Goal: Navigation & Orientation: Find specific page/section

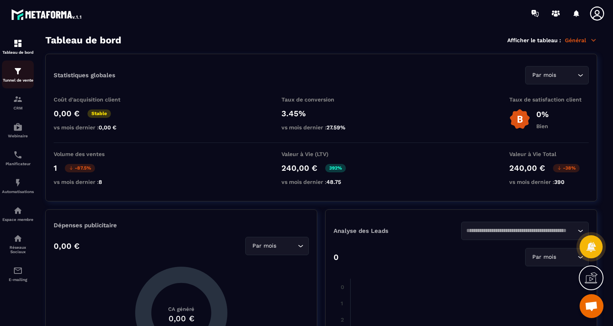
click at [20, 76] on div "Tunnel de vente" at bounding box center [18, 74] width 32 height 16
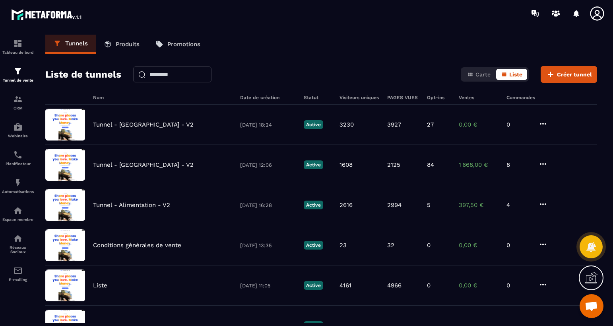
click at [601, 12] on icon at bounding box center [598, 14] width 16 height 16
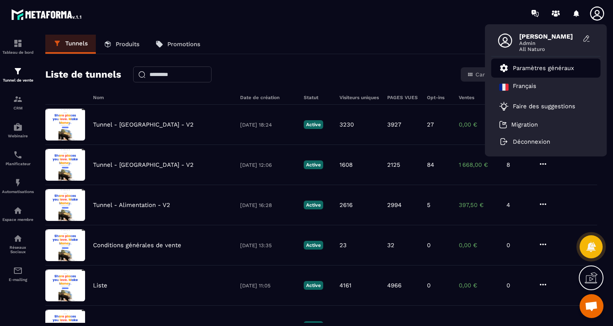
click at [536, 65] on p "Paramètres généraux" at bounding box center [543, 67] width 61 height 7
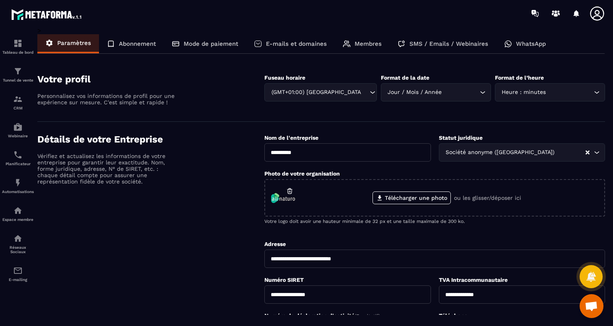
click at [222, 41] on p "Mode de paiement" at bounding box center [211, 43] width 54 height 7
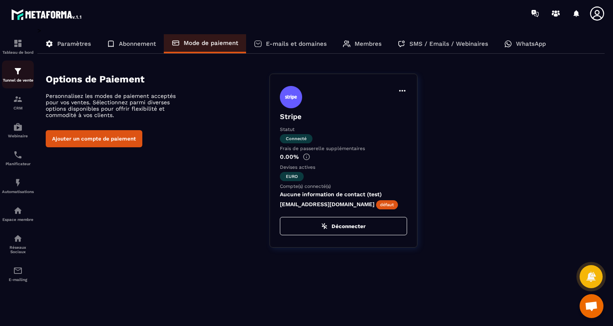
click at [8, 64] on link "Tunnel de vente" at bounding box center [18, 74] width 32 height 28
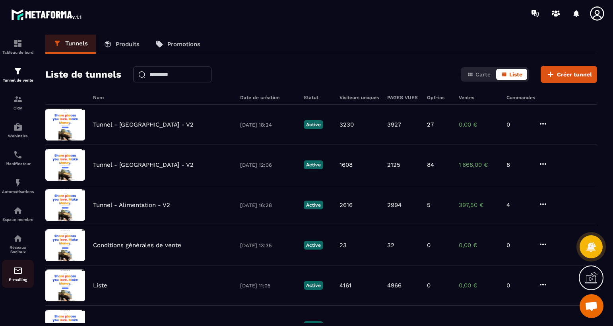
click at [24, 263] on link "E-mailing" at bounding box center [18, 274] width 32 height 28
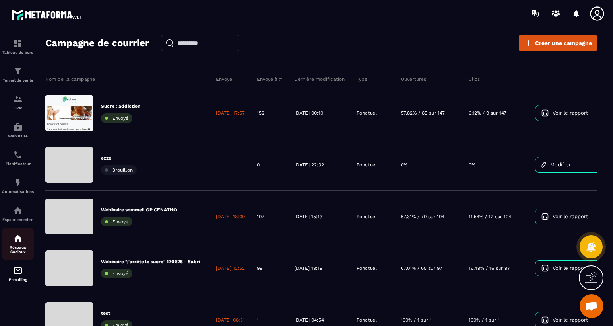
click at [27, 243] on div "Réseaux Sociaux" at bounding box center [18, 243] width 32 height 20
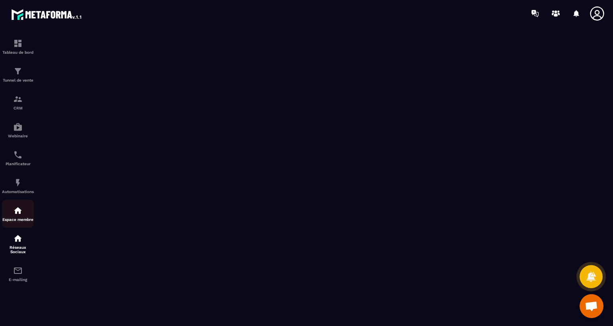
click at [25, 216] on div "Espace membre" at bounding box center [18, 214] width 32 height 16
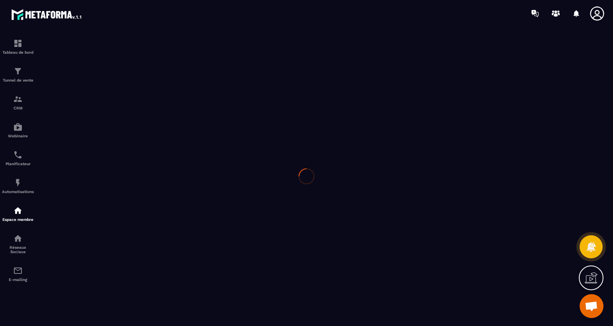
click at [27, 247] on div at bounding box center [306, 176] width 613 height 299
click at [25, 245] on div at bounding box center [306, 176] width 613 height 299
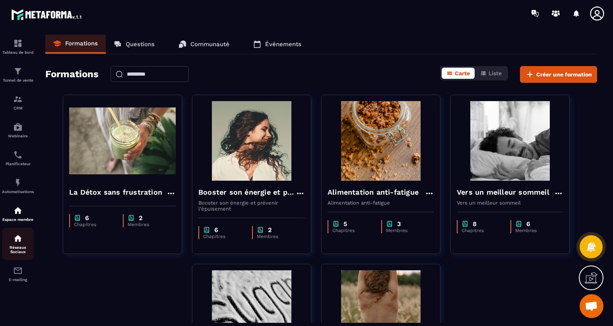
click at [23, 239] on div "Réseaux Sociaux" at bounding box center [18, 243] width 32 height 20
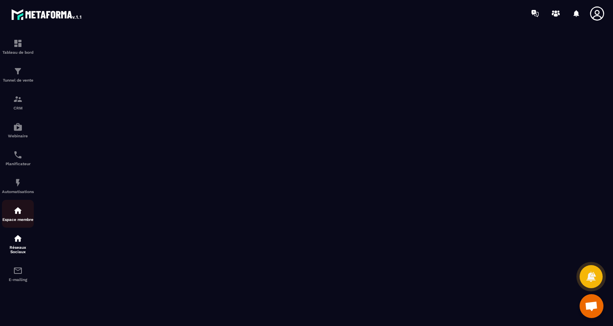
click at [5, 207] on div "Espace membre" at bounding box center [18, 214] width 32 height 16
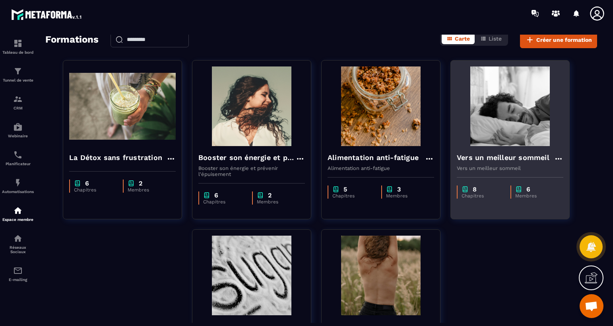
scroll to position [119, 0]
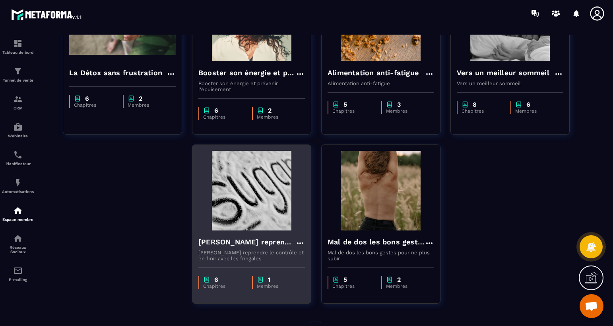
click at [247, 241] on h4 "[PERSON_NAME] reprendre le contrôle et en finir avec les fringales" at bounding box center [246, 241] width 97 height 11
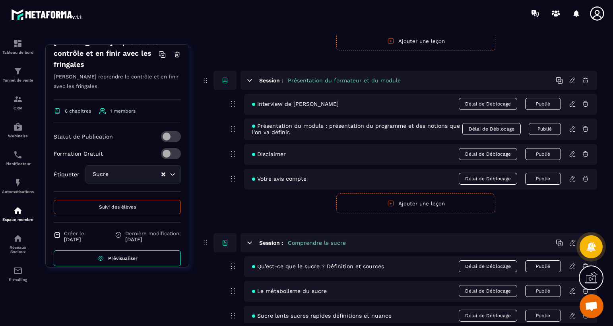
scroll to position [119, 0]
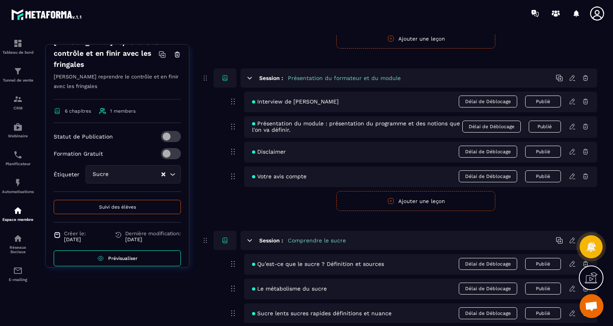
click at [133, 255] on span "Prévisualiser" at bounding box center [122, 258] width 29 height 6
